Goal: Task Accomplishment & Management: Use online tool/utility

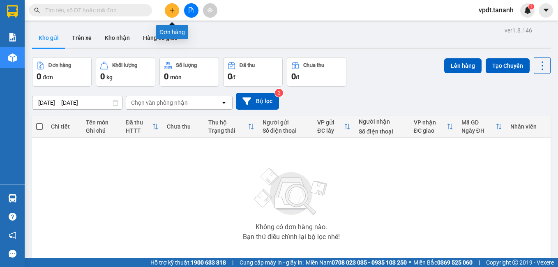
click at [174, 10] on icon "plus" at bounding box center [172, 10] width 6 height 6
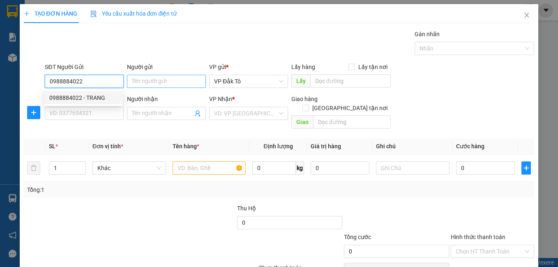
type input "0988884022"
click at [136, 79] on input "Người gửi" at bounding box center [166, 81] width 79 height 13
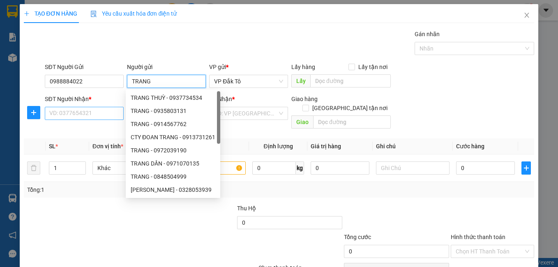
type input "TRANG"
click at [85, 115] on input "SĐT Người Nhận *" at bounding box center [84, 113] width 79 height 13
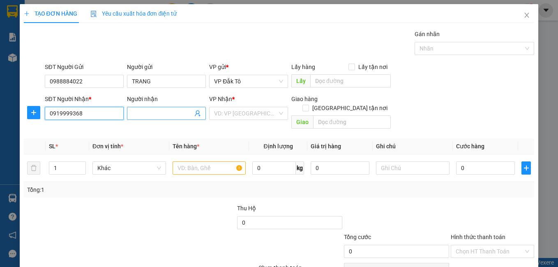
type input "0919999368"
click at [155, 111] on input "Người nhận" at bounding box center [162, 113] width 61 height 9
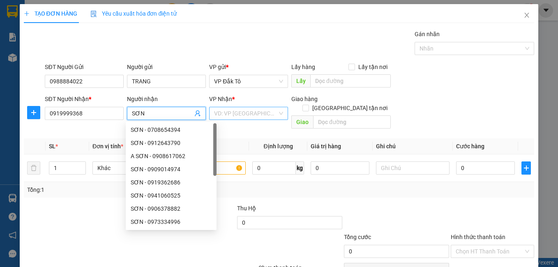
type input "SƠN"
click at [259, 115] on input "search" at bounding box center [245, 113] width 63 height 12
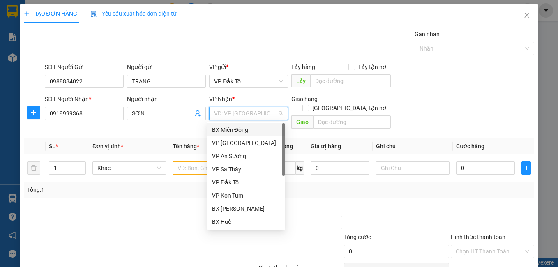
click at [248, 131] on div "BX Miền Đông" at bounding box center [246, 129] width 68 height 9
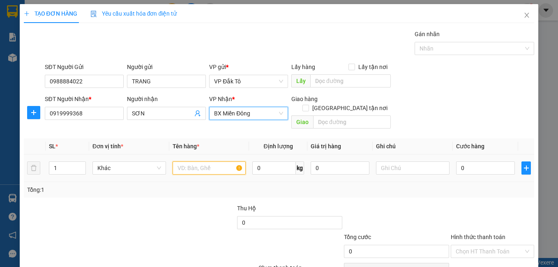
click at [197, 161] on input "text" at bounding box center [209, 167] width 74 height 13
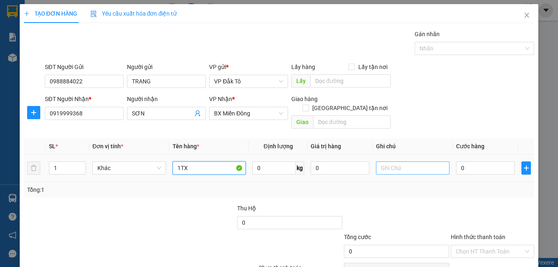
type input "1TX"
click at [419, 161] on input "text" at bounding box center [413, 167] width 74 height 13
type input "h"
type input "HÀNG 13/10"
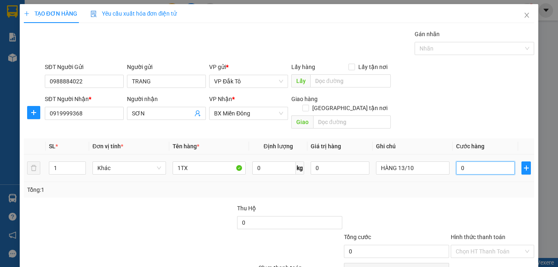
click at [469, 161] on input "0" at bounding box center [485, 167] width 59 height 13
type input "5"
type input "50"
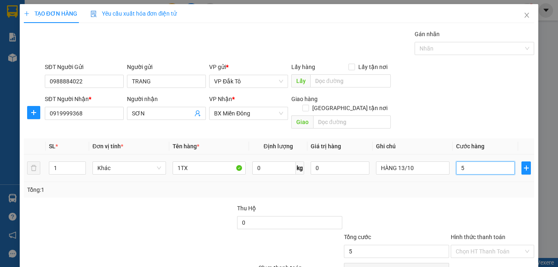
type input "50"
type input "50.000"
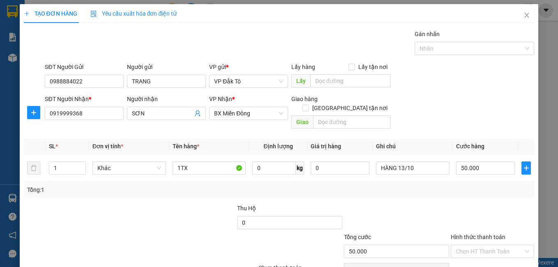
click at [462, 188] on div "Transit Pickup Surcharge Ids Transit Deliver Surcharge Ids Transit Deliver Surc…" at bounding box center [279, 163] width 510 height 267
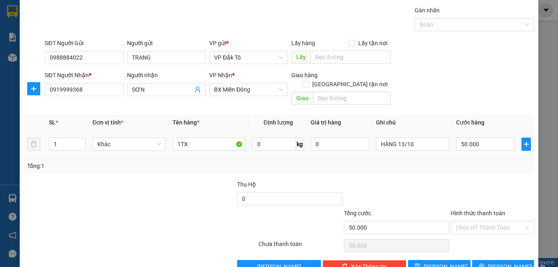
scroll to position [37, 0]
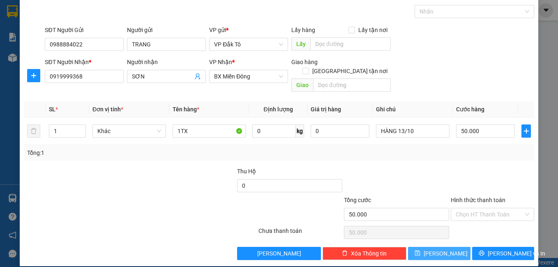
click at [431, 247] on button "[PERSON_NAME]" at bounding box center [439, 253] width 62 height 13
type input "0"
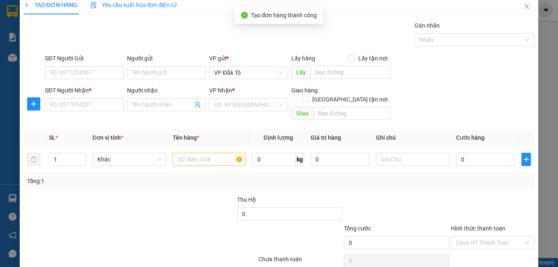
scroll to position [0, 0]
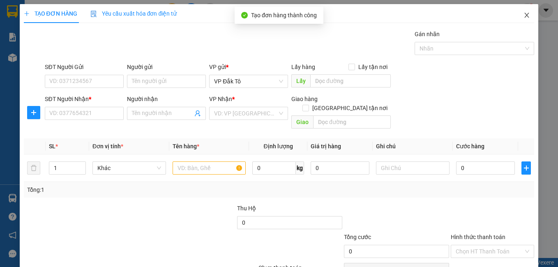
click at [517, 12] on span "Close" at bounding box center [526, 15] width 23 height 23
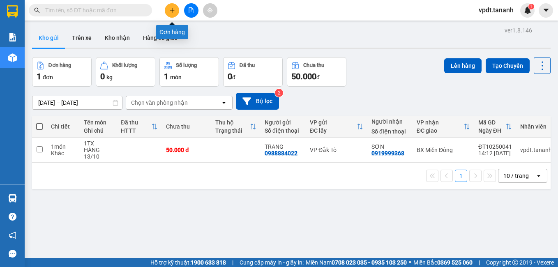
click at [171, 12] on icon "plus" at bounding box center [172, 10] width 6 height 6
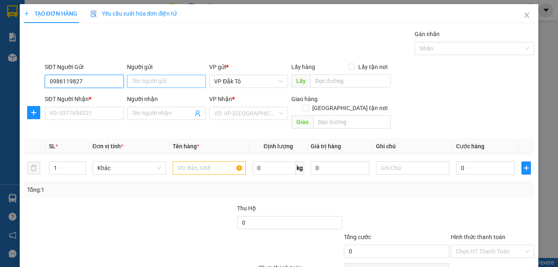
type input "0986119827"
click at [164, 83] on input "Người gửi" at bounding box center [166, 81] width 79 height 13
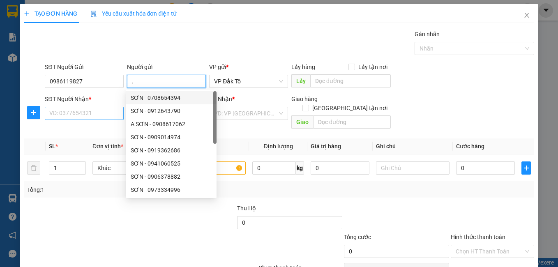
type input "."
click at [102, 115] on input "SĐT Người Nhận *" at bounding box center [84, 113] width 79 height 13
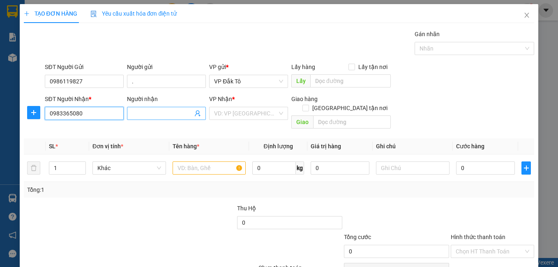
type input "0983365080"
click at [147, 112] on input "Người nhận" at bounding box center [162, 113] width 61 height 9
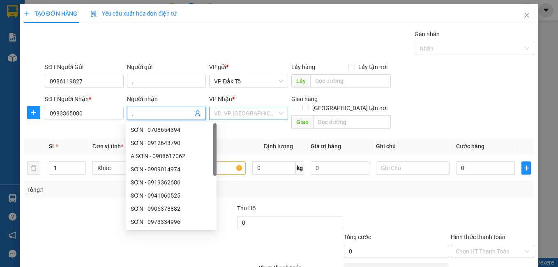
type input "."
click at [246, 112] on input "search" at bounding box center [245, 113] width 63 height 12
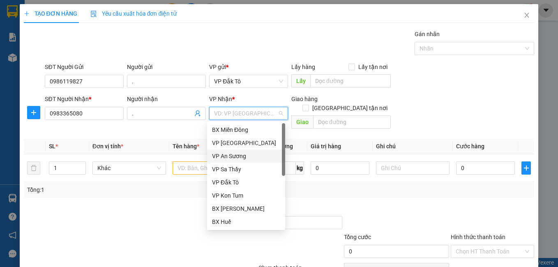
click at [238, 158] on div "VP An Sương" at bounding box center [246, 156] width 68 height 9
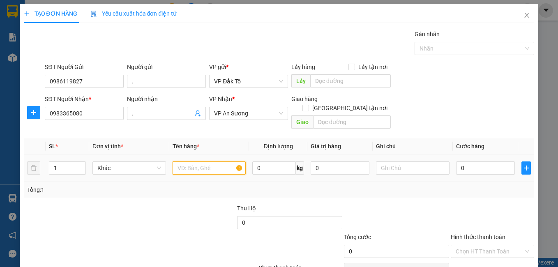
click at [199, 162] on input "text" at bounding box center [209, 167] width 74 height 13
type input "1 BÌ MĂNG"
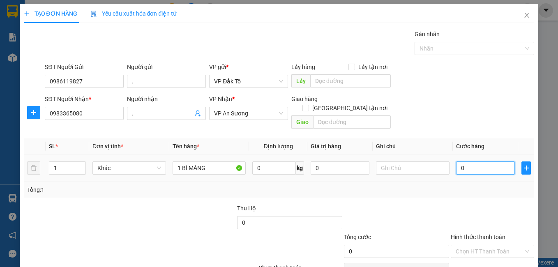
click at [476, 164] on input "0" at bounding box center [485, 167] width 59 height 13
type input "5"
type input "50"
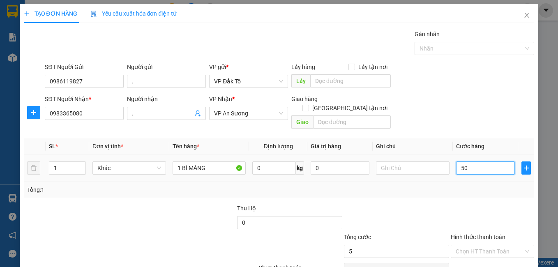
type input "50"
type input "50.000"
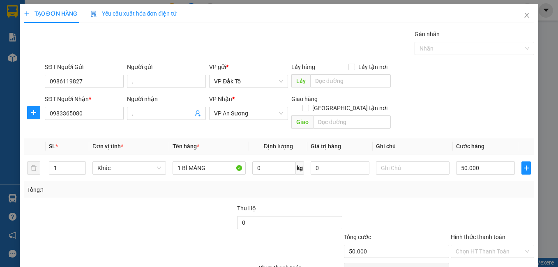
click at [434, 191] on div "Transit Pickup Surcharge Ids Transit Deliver Surcharge Ids Transit Deliver Surc…" at bounding box center [279, 163] width 510 height 267
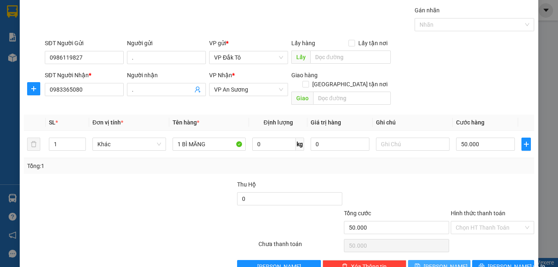
scroll to position [37, 0]
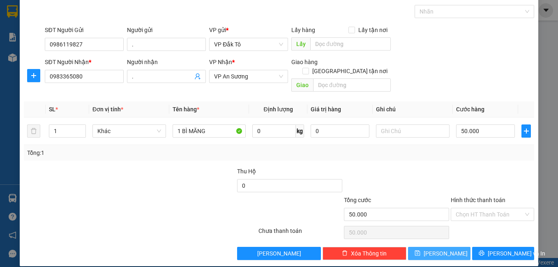
click at [431, 247] on button "[PERSON_NAME]" at bounding box center [439, 253] width 62 height 13
type input "0"
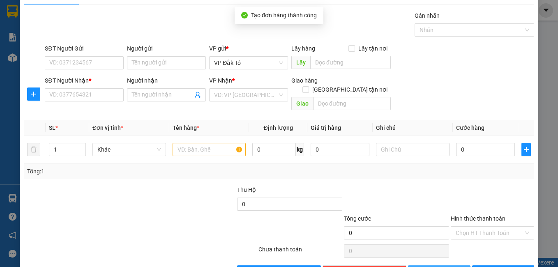
scroll to position [0, 0]
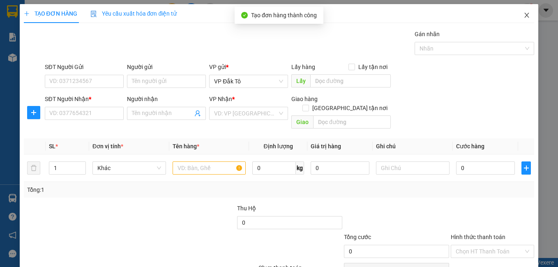
click at [523, 13] on icon "close" at bounding box center [526, 15] width 7 height 7
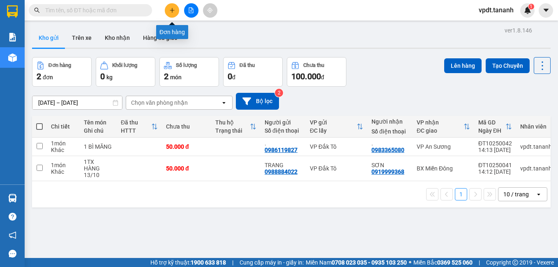
click at [172, 12] on icon "plus" at bounding box center [172, 10] width 6 height 6
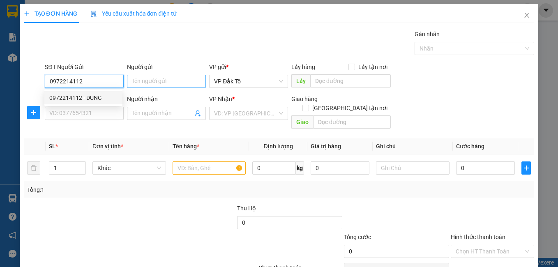
type input "0972214112"
click at [156, 82] on input "Người gửi" at bounding box center [166, 81] width 79 height 13
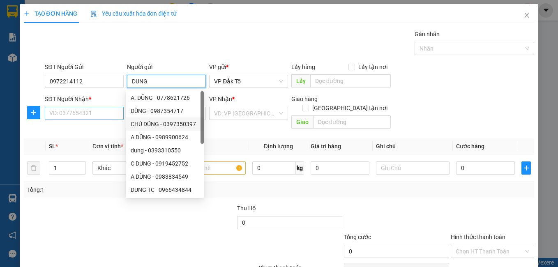
type input "DUNG"
click at [80, 110] on input "SĐT Người Nhận *" at bounding box center [84, 113] width 79 height 13
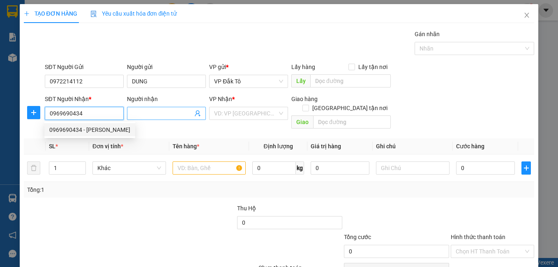
type input "0969690434"
click at [165, 112] on input "Người nhận" at bounding box center [162, 113] width 61 height 9
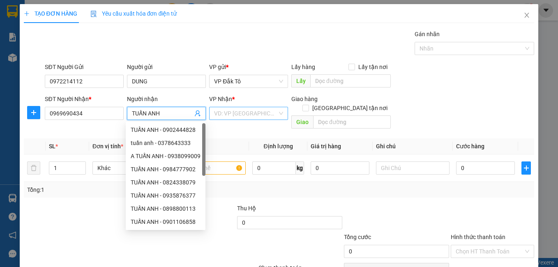
type input "TUẤN ANH"
click at [258, 114] on input "search" at bounding box center [245, 113] width 63 height 12
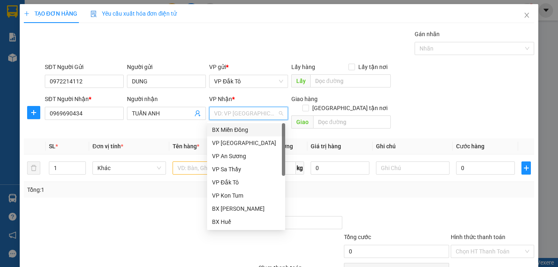
click at [250, 132] on div "BX Miền Đông" at bounding box center [246, 129] width 68 height 9
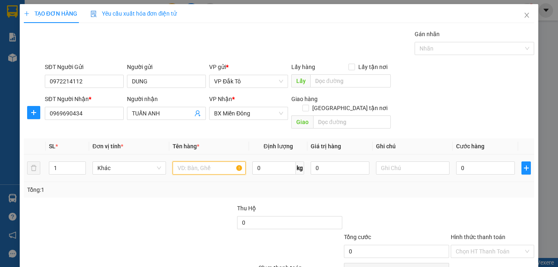
click at [220, 161] on input "text" at bounding box center [209, 167] width 74 height 13
type input "1TX"
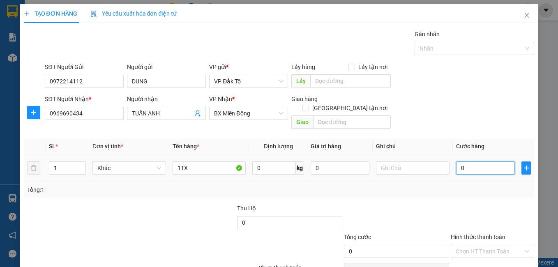
click at [476, 163] on input "0" at bounding box center [485, 167] width 59 height 13
type input "5"
type input "50"
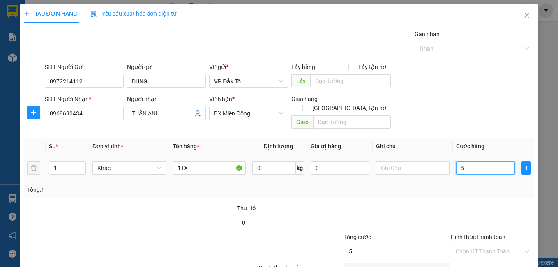
type input "50"
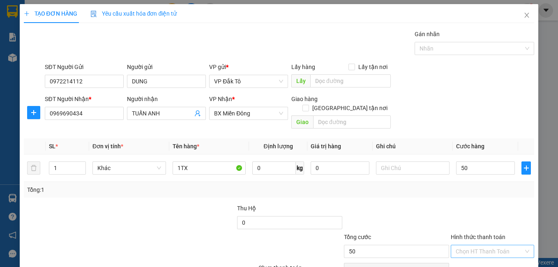
type input "50.000"
click at [482, 245] on input "Hình thức thanh toán" at bounding box center [489, 251] width 68 height 12
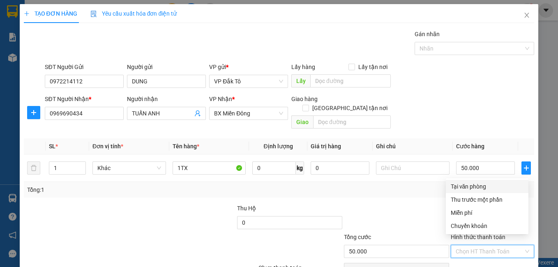
click at [473, 185] on div "Tại văn phòng" at bounding box center [486, 186] width 73 height 9
type input "0"
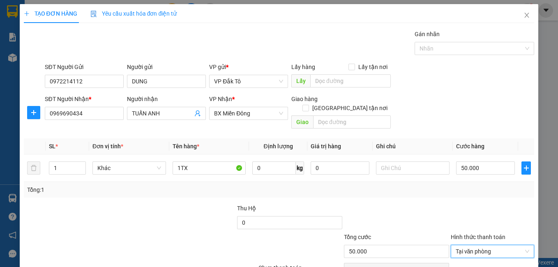
scroll to position [37, 0]
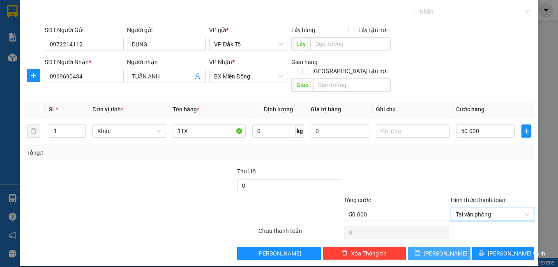
click at [420, 250] on icon "save" at bounding box center [417, 252] width 5 height 5
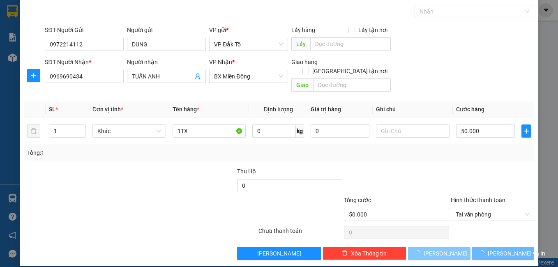
type input "0"
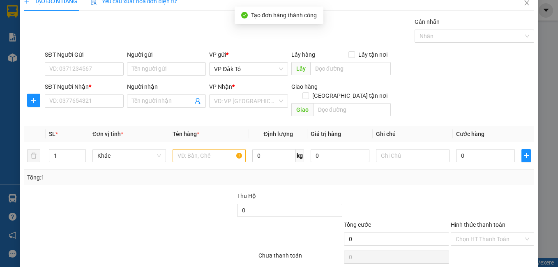
scroll to position [0, 0]
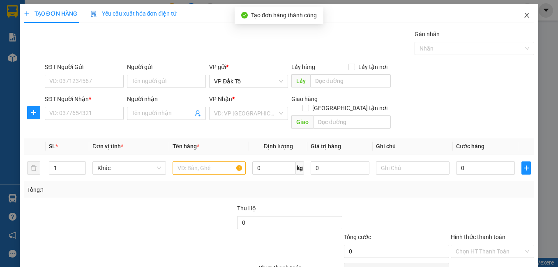
click at [523, 14] on icon "close" at bounding box center [526, 15] width 7 height 7
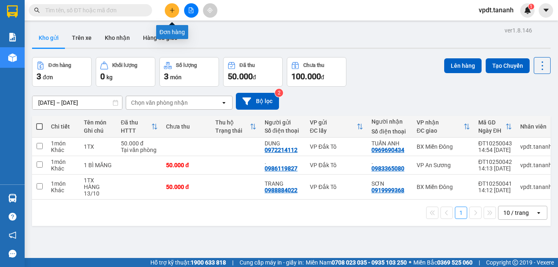
click at [172, 11] on icon "plus" at bounding box center [172, 10] width 6 height 6
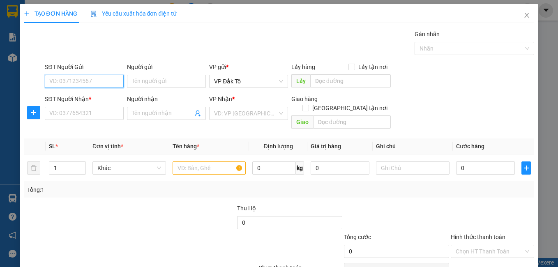
type input "9"
click at [69, 101] on div "0988320771 - VÂN" at bounding box center [83, 97] width 68 height 9
type input "0988320771"
type input "VÂN"
type input "0843426877"
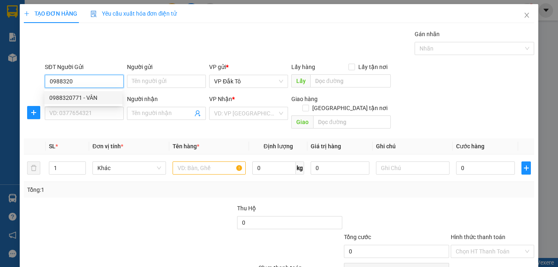
type input "THỊNH"
type input "120.000"
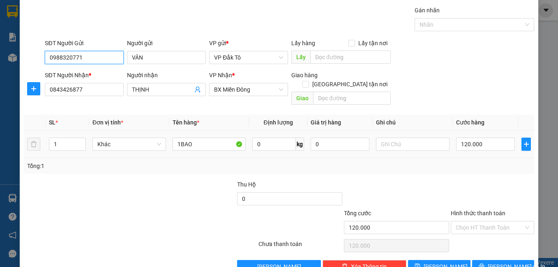
scroll to position [37, 0]
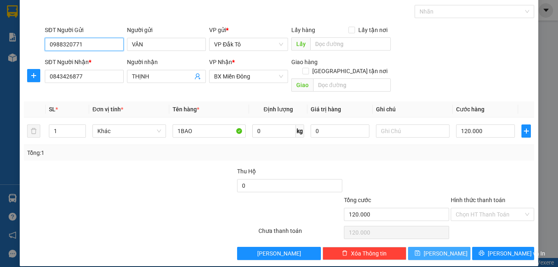
type input "0988320771"
click at [436, 249] on span "[PERSON_NAME]" at bounding box center [445, 253] width 44 height 9
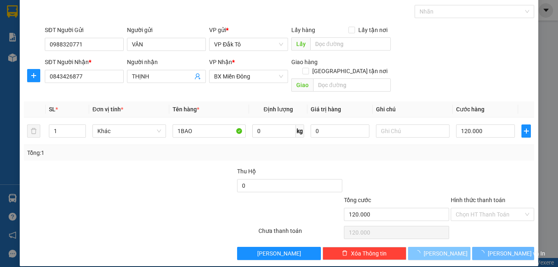
type input "0"
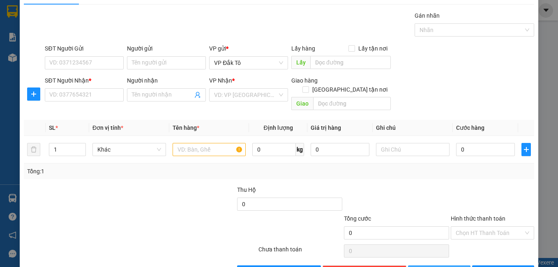
scroll to position [0, 0]
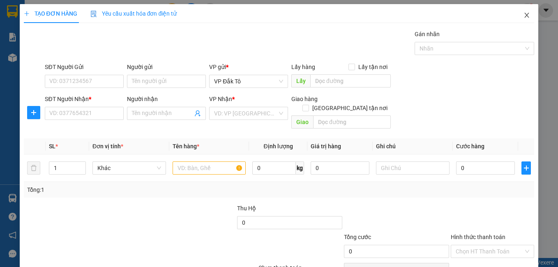
click at [519, 11] on span "Close" at bounding box center [526, 15] width 23 height 23
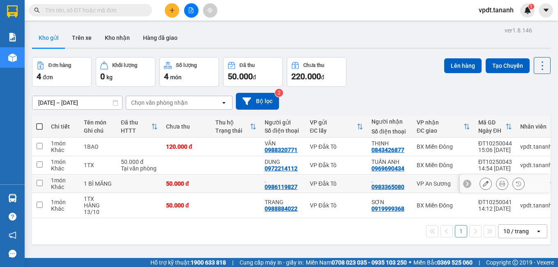
click at [221, 179] on td at bounding box center [235, 184] width 49 height 18
checkbox input "true"
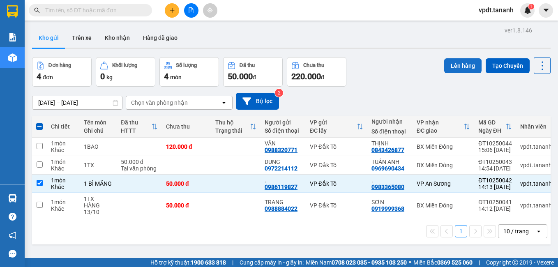
click at [449, 64] on button "Lên hàng" at bounding box center [462, 65] width 37 height 15
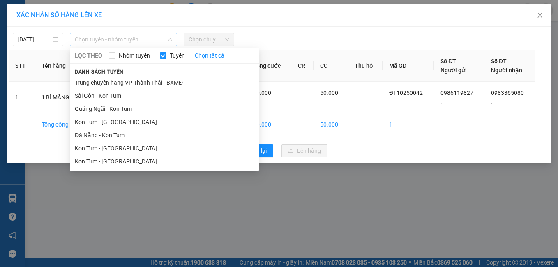
click at [112, 41] on span "Chọn tuyến - nhóm tuyến" at bounding box center [124, 39] width 98 height 12
click at [100, 165] on li "Kon Tum - [GEOGRAPHIC_DATA]" at bounding box center [164, 161] width 189 height 13
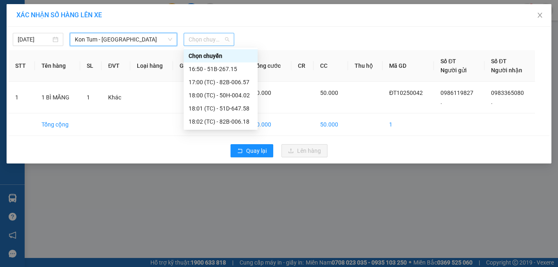
click at [195, 33] on span "Chọn chuyến" at bounding box center [208, 39] width 41 height 12
click at [198, 84] on div "17:00 (TC) - 82B-006.57" at bounding box center [220, 82] width 64 height 9
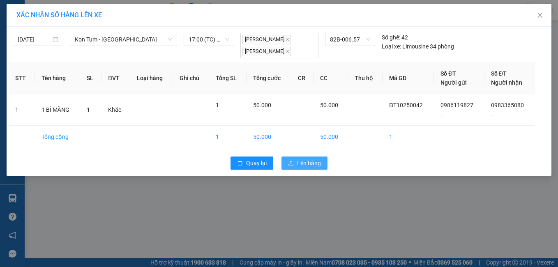
click at [308, 168] on button "Lên hàng" at bounding box center [304, 162] width 46 height 13
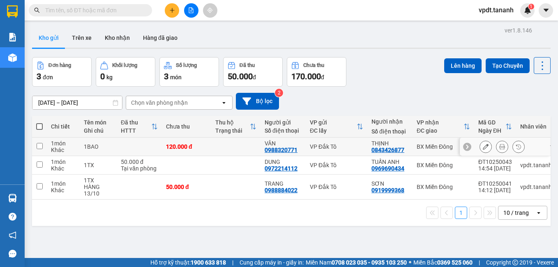
click at [233, 140] on td at bounding box center [235, 147] width 49 height 18
checkbox input "true"
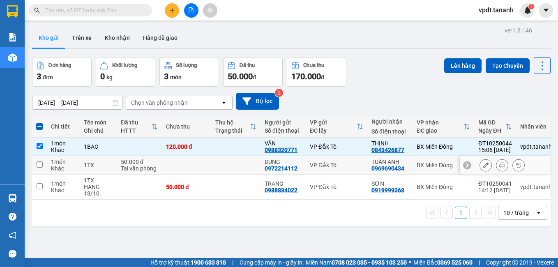
click at [222, 157] on td at bounding box center [235, 165] width 49 height 18
checkbox input "true"
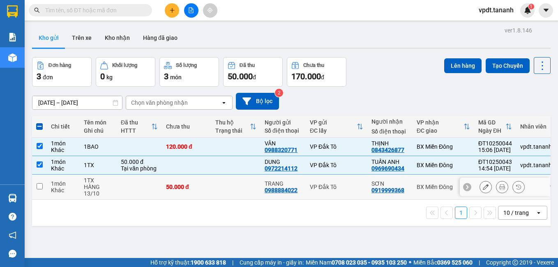
click at [225, 188] on td at bounding box center [235, 187] width 49 height 25
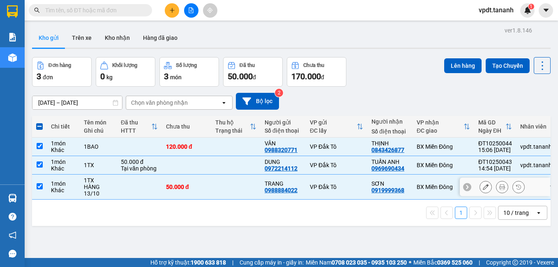
checkbox input "true"
click at [461, 65] on button "Lên hàng" at bounding box center [462, 65] width 37 height 15
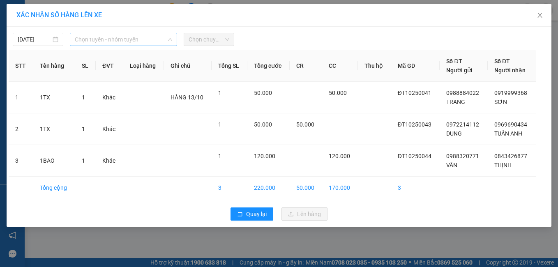
click at [131, 41] on span "Chọn tuyến - nhóm tuyến" at bounding box center [124, 39] width 98 height 12
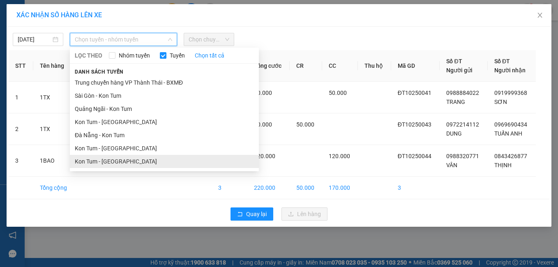
click at [117, 156] on li "Kon Tum - [GEOGRAPHIC_DATA]" at bounding box center [164, 161] width 189 height 13
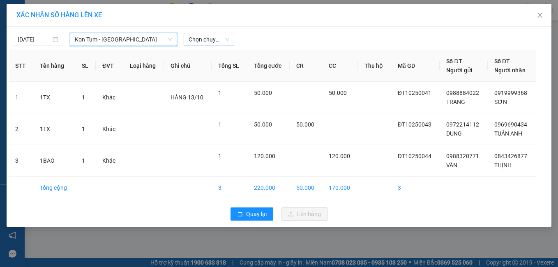
click at [212, 45] on span "Chọn chuyến" at bounding box center [208, 39] width 41 height 12
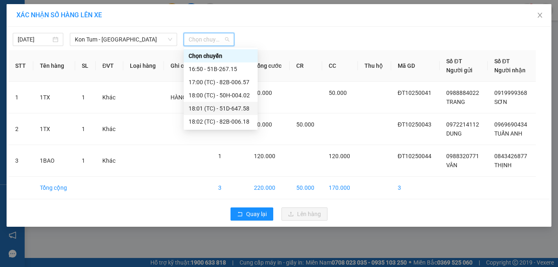
click at [225, 110] on div "18:01 (TC) - 51D-647.58" at bounding box center [220, 108] width 64 height 9
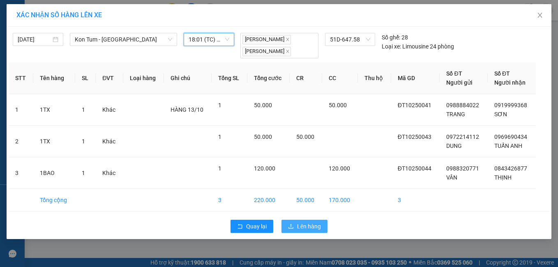
click at [308, 226] on span "Lên hàng" at bounding box center [309, 226] width 24 height 9
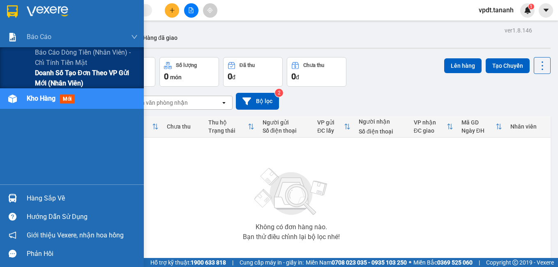
click at [60, 80] on span "Doanh số tạo đơn theo VP gửi mới (nhân viên)" at bounding box center [86, 78] width 103 height 21
